Goal: Find specific page/section: Find specific page/section

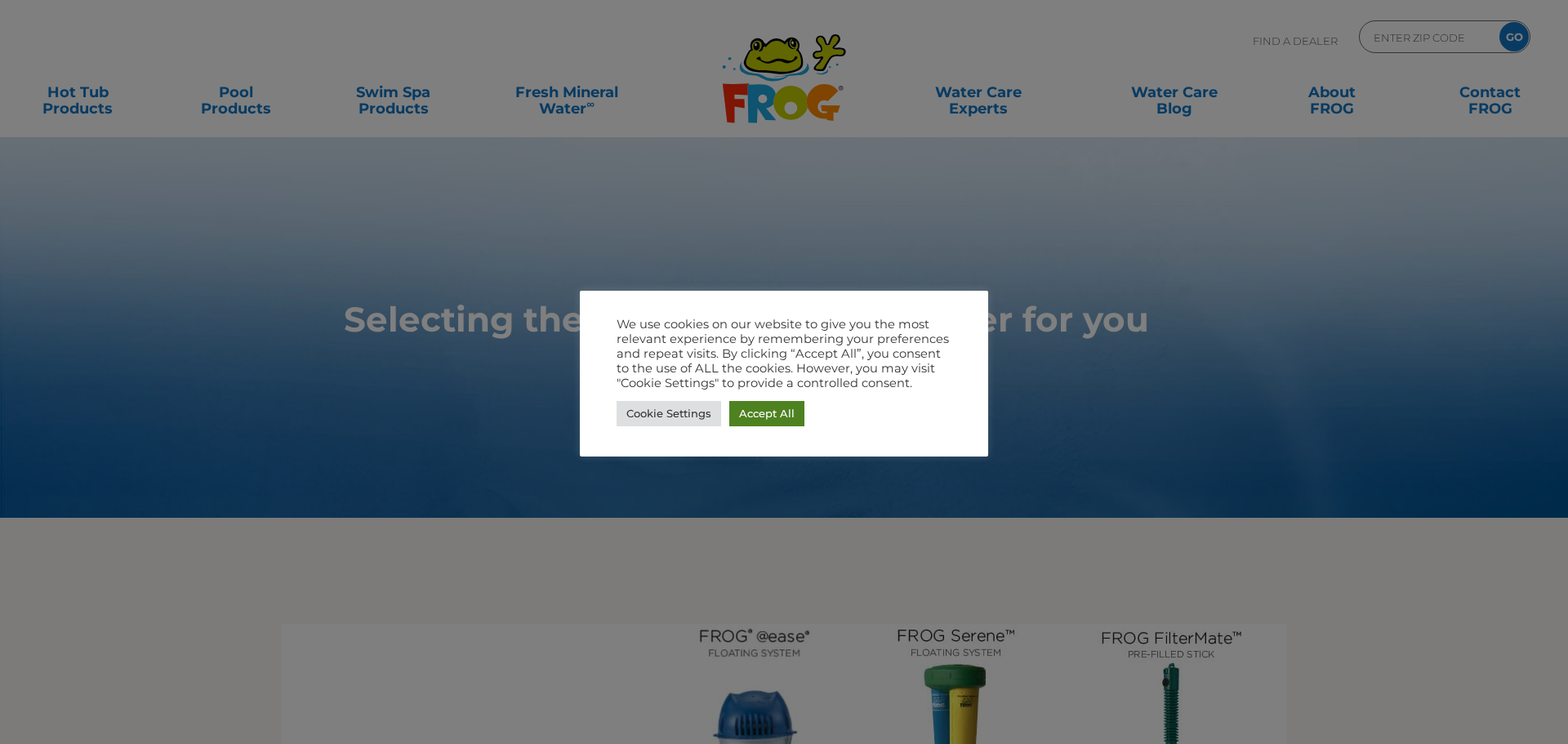
drag, startPoint x: 761, startPoint y: 412, endPoint x: 770, endPoint y: 408, distance: 9.8
click at [761, 411] on link "Accept All" at bounding box center [766, 413] width 75 height 25
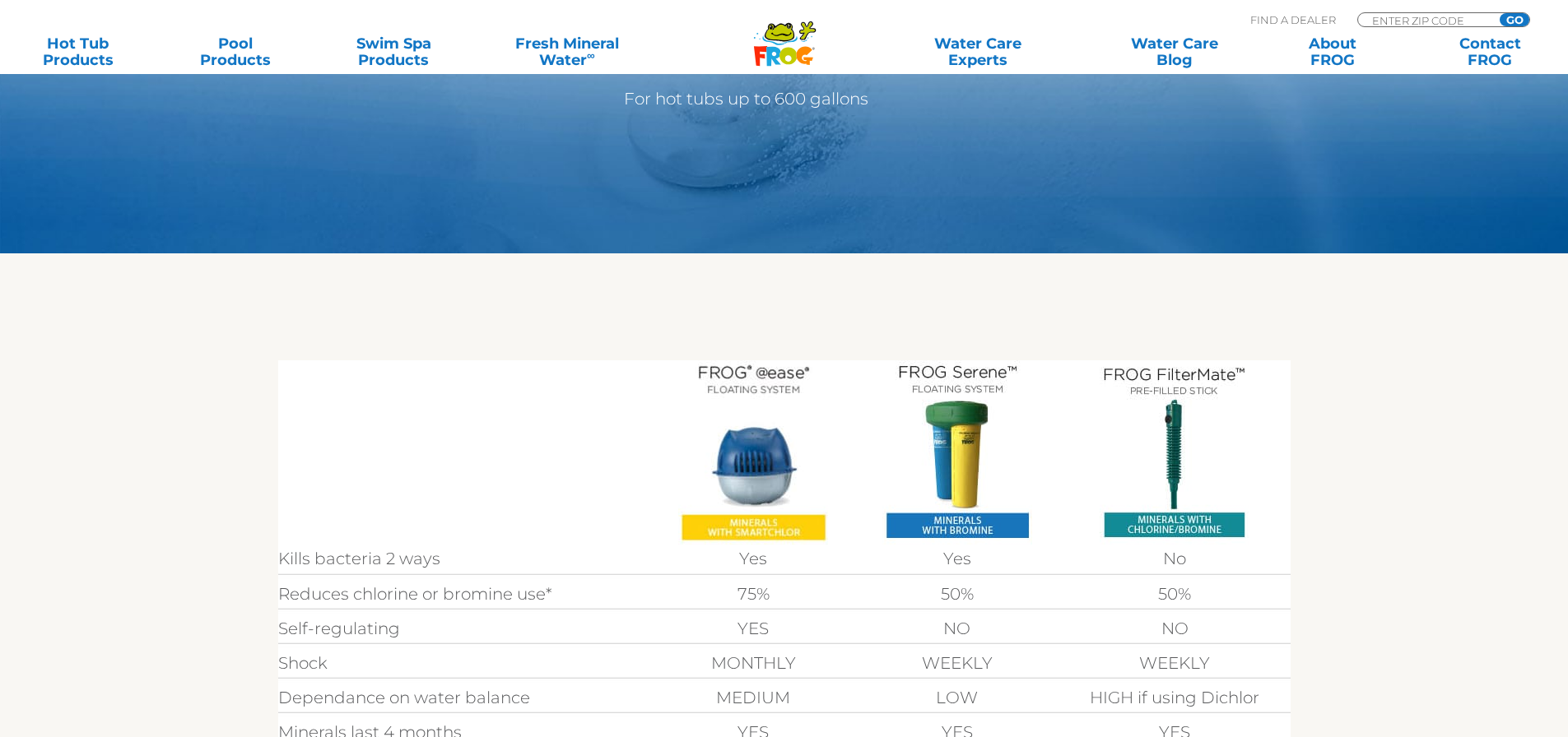
scroll to position [494, 0]
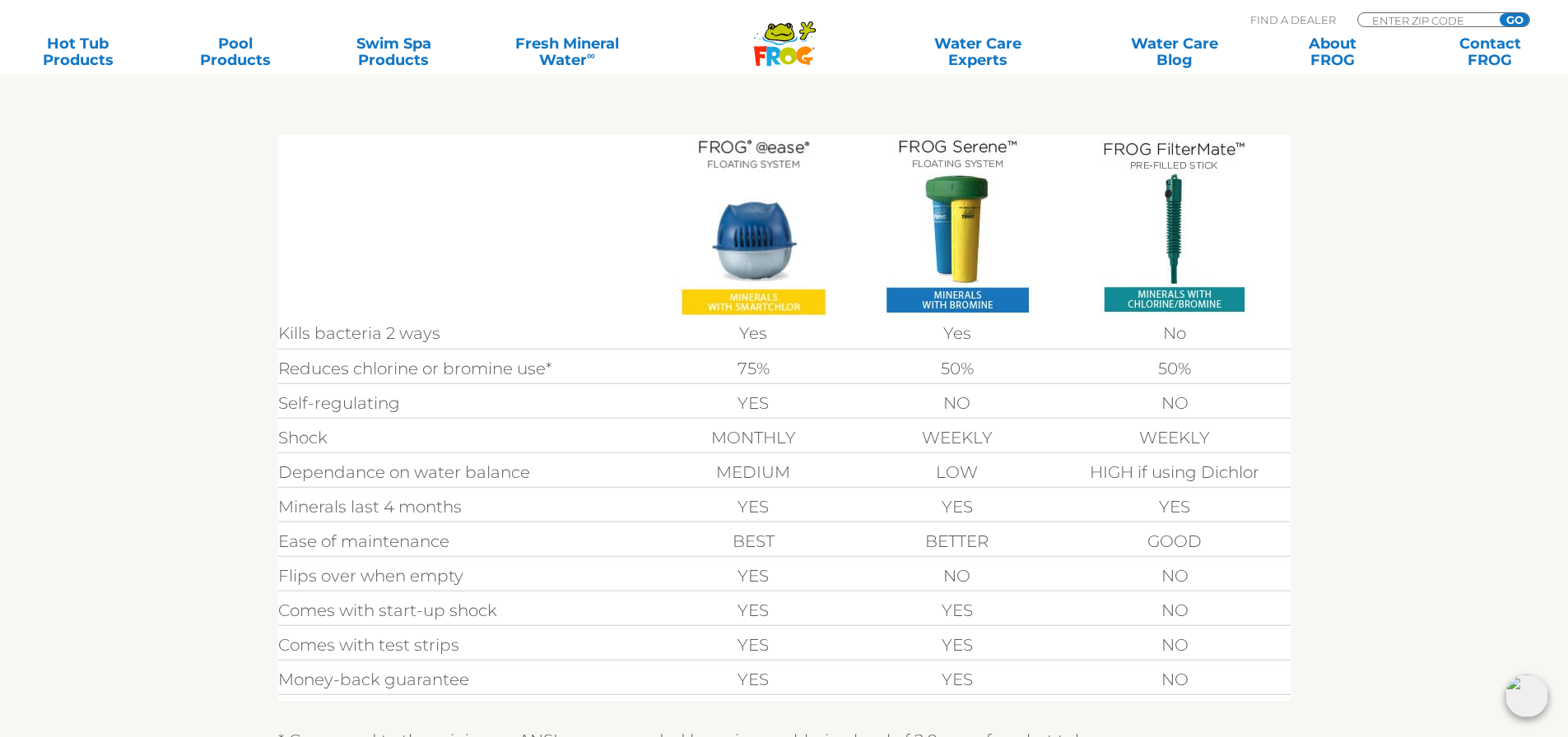
click at [770, 251] on img at bounding box center [753, 227] width 150 height 184
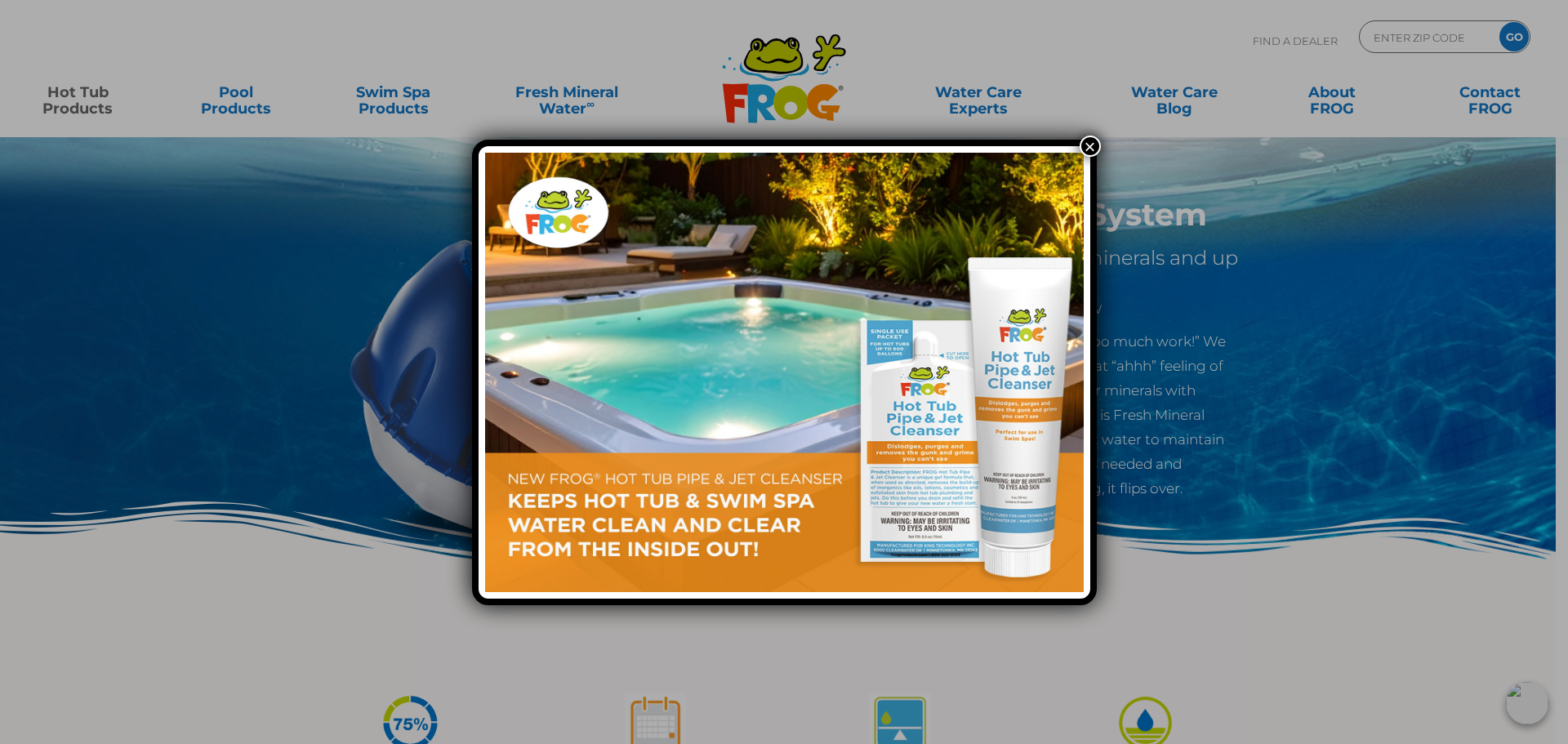
click at [1091, 140] on button "×" at bounding box center [1090, 146] width 21 height 21
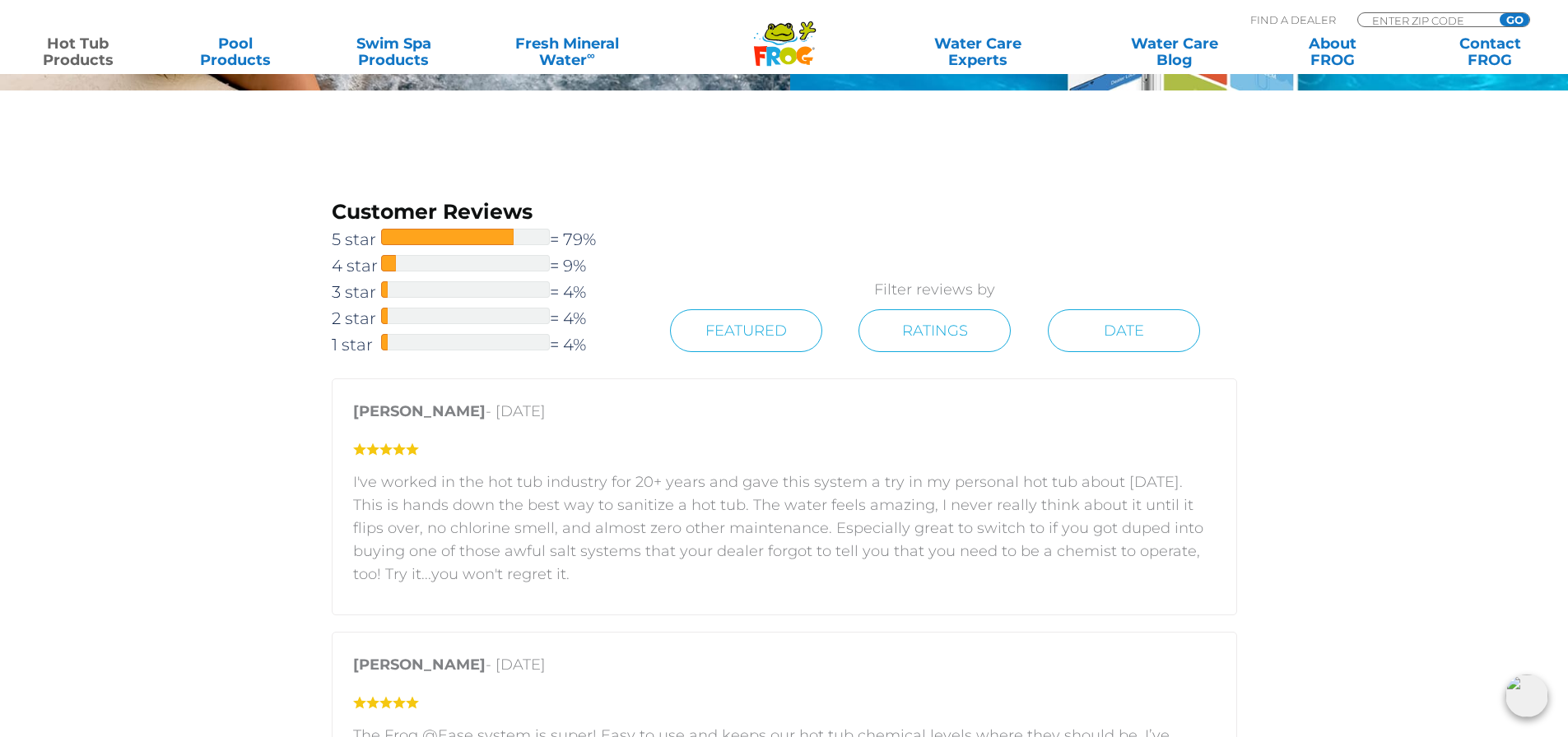
scroll to position [2057, 0]
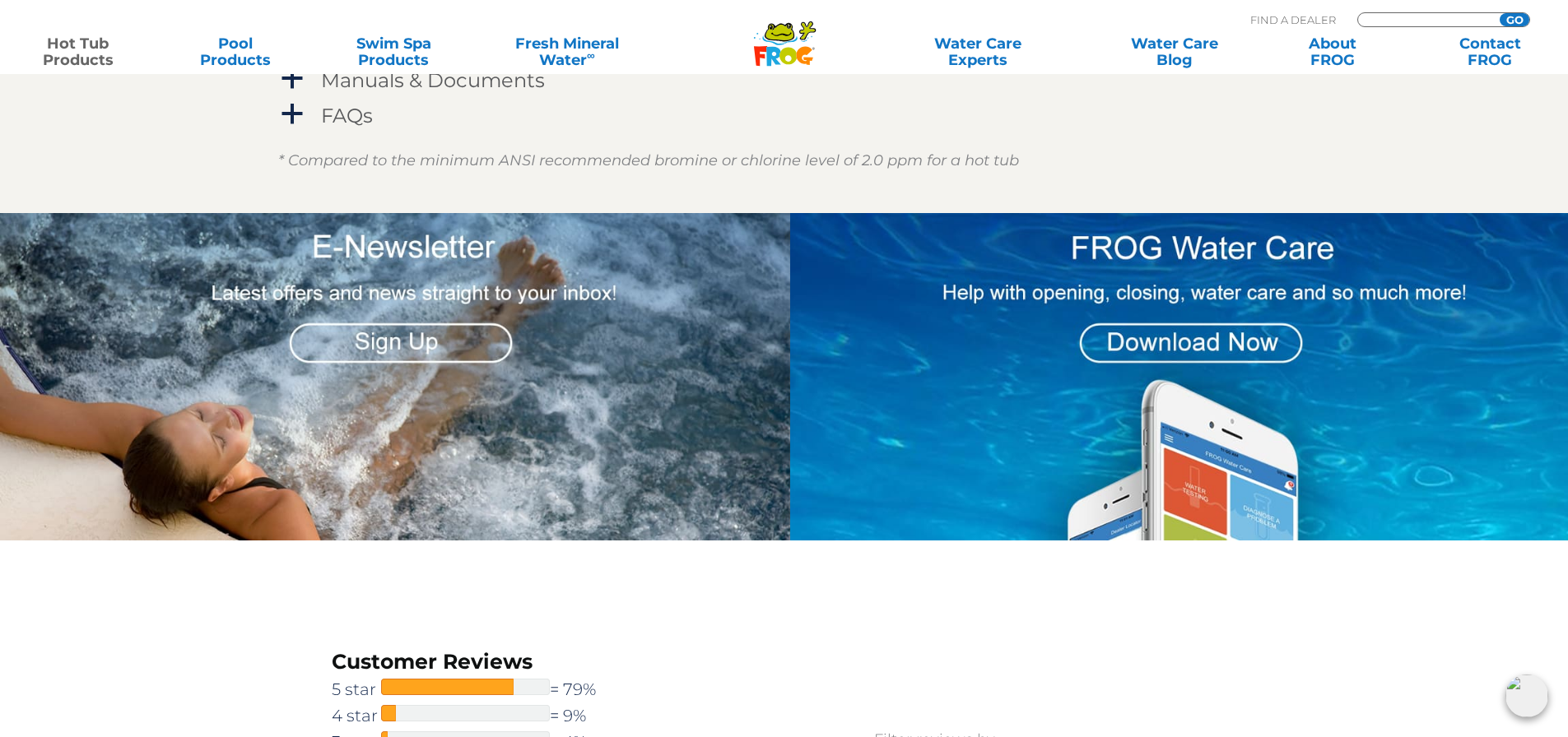
click at [1402, 17] on input "Zip Code Form" at bounding box center [1425, 19] width 111 height 14
type input "99801"
click at [1499, 13] on input "GO" at bounding box center [1514, 19] width 29 height 13
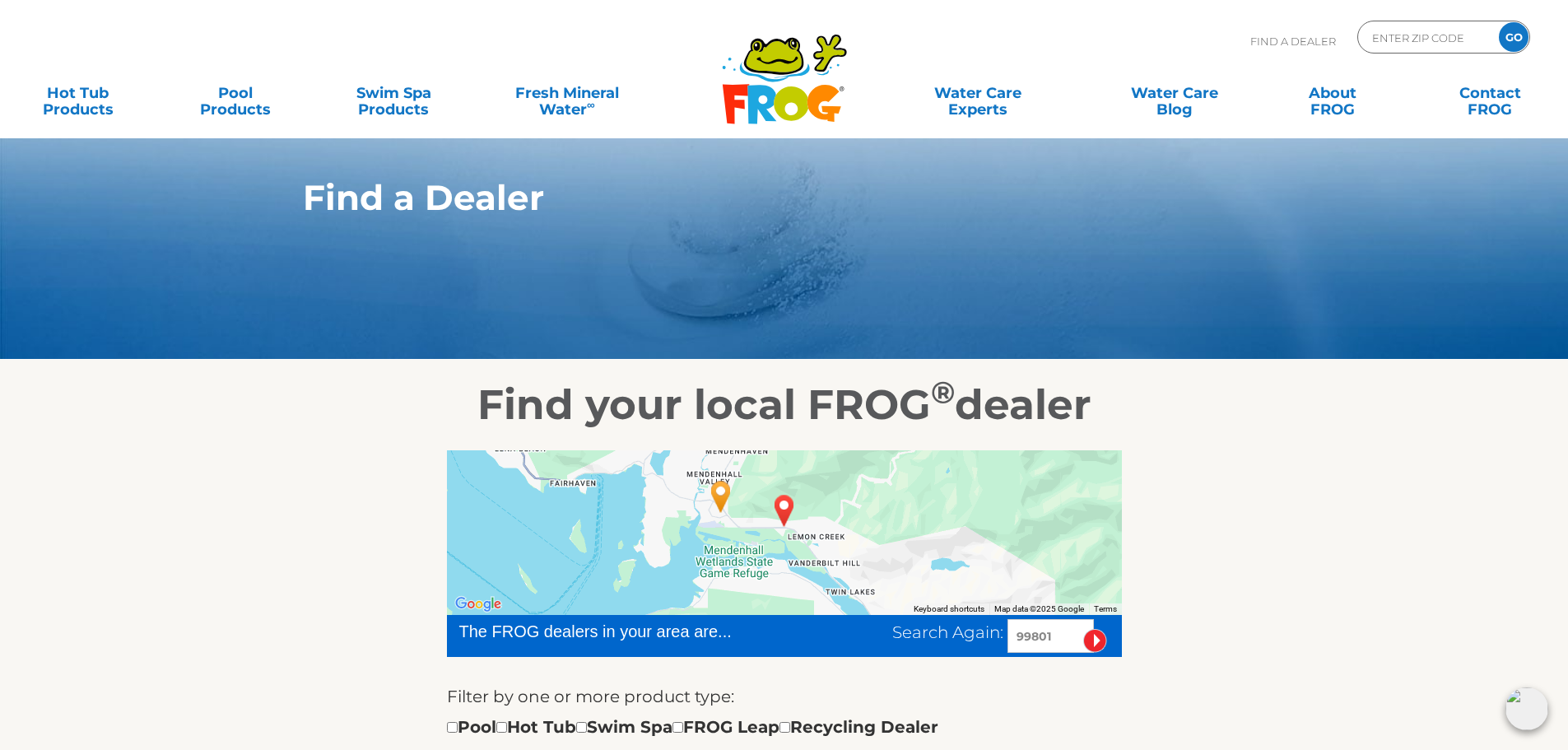
drag, startPoint x: 1045, startPoint y: 636, endPoint x: 961, endPoint y: 610, distance: 87.9
click at [953, 634] on div "Search Again: 99801" at bounding box center [1007, 635] width 230 height 34
type input "99362"
click at [1083, 629] on input "image" at bounding box center [1095, 641] width 24 height 24
click at [1096, 642] on input "image" at bounding box center [1095, 641] width 24 height 24
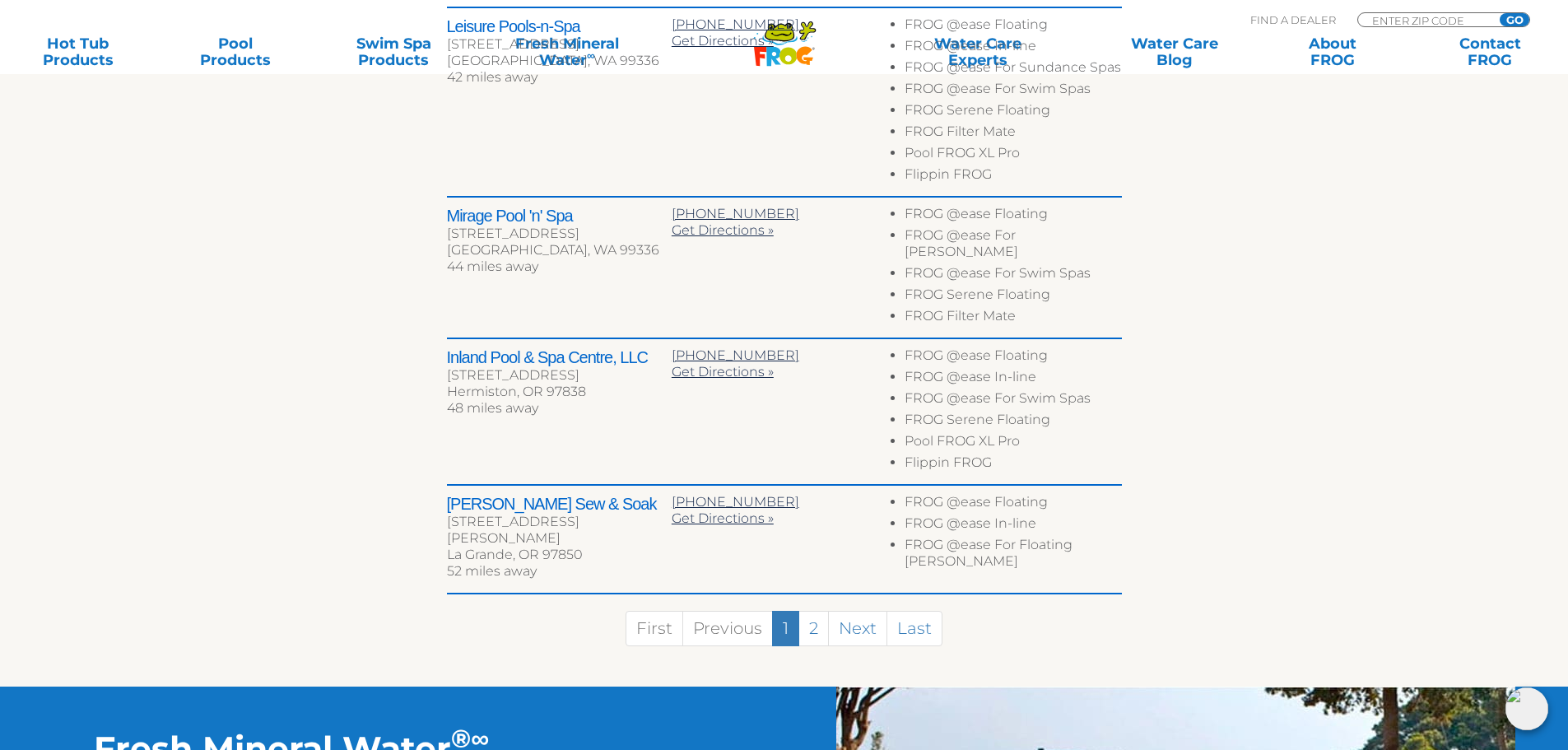
scroll to position [368, 0]
